Goal: Transaction & Acquisition: Purchase product/service

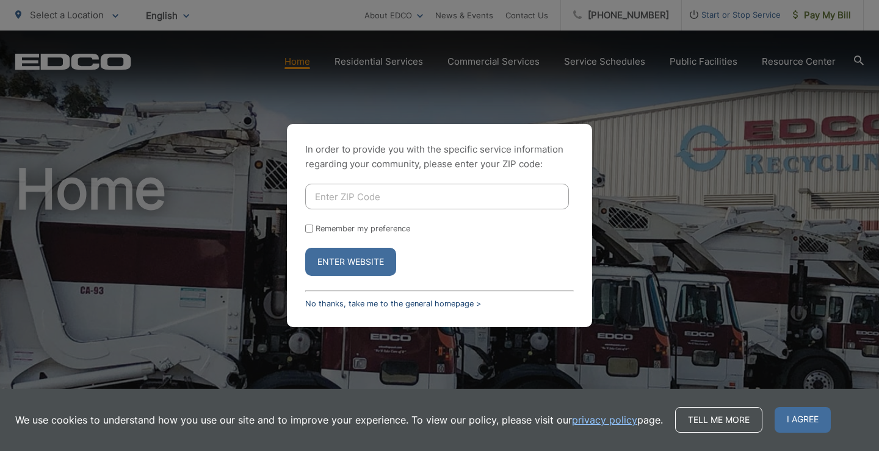
click at [395, 301] on link "No thanks, take me to the general homepage >" at bounding box center [393, 303] width 176 height 9
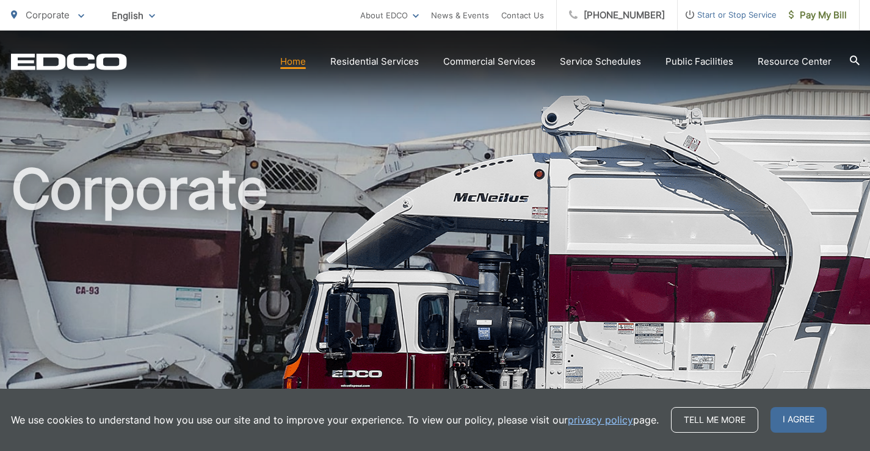
click at [283, 66] on link "Home" at bounding box center [293, 61] width 26 height 15
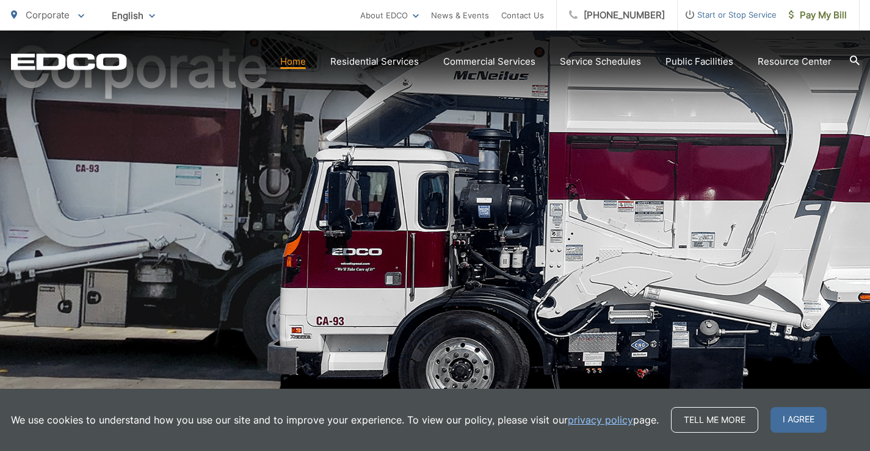
scroll to position [366, 0]
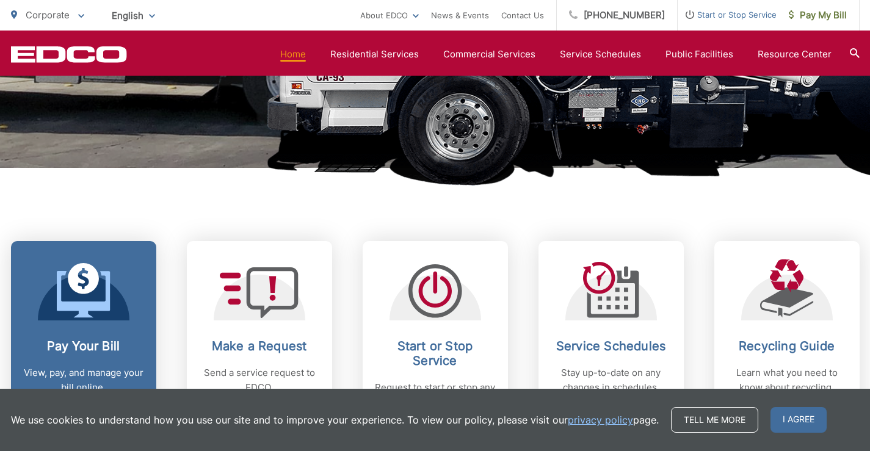
click at [81, 287] on icon at bounding box center [83, 278] width 31 height 31
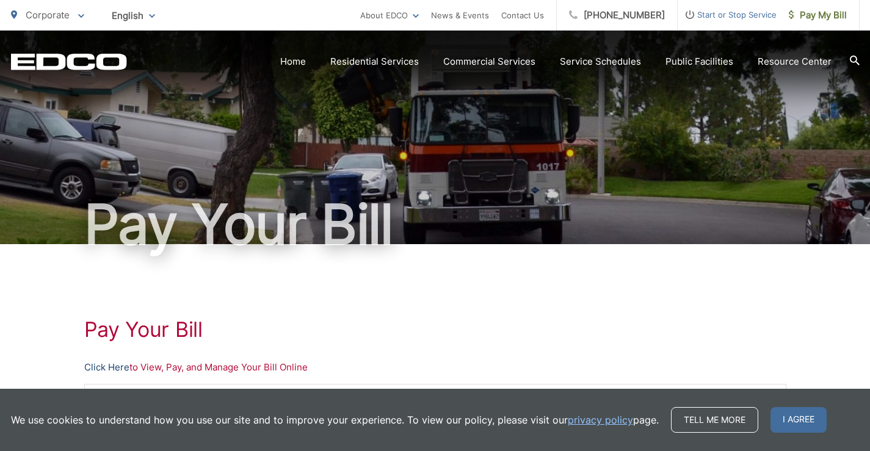
click at [109, 362] on link "Click Here" at bounding box center [106, 367] width 45 height 15
